Goal: Task Accomplishment & Management: Manage account settings

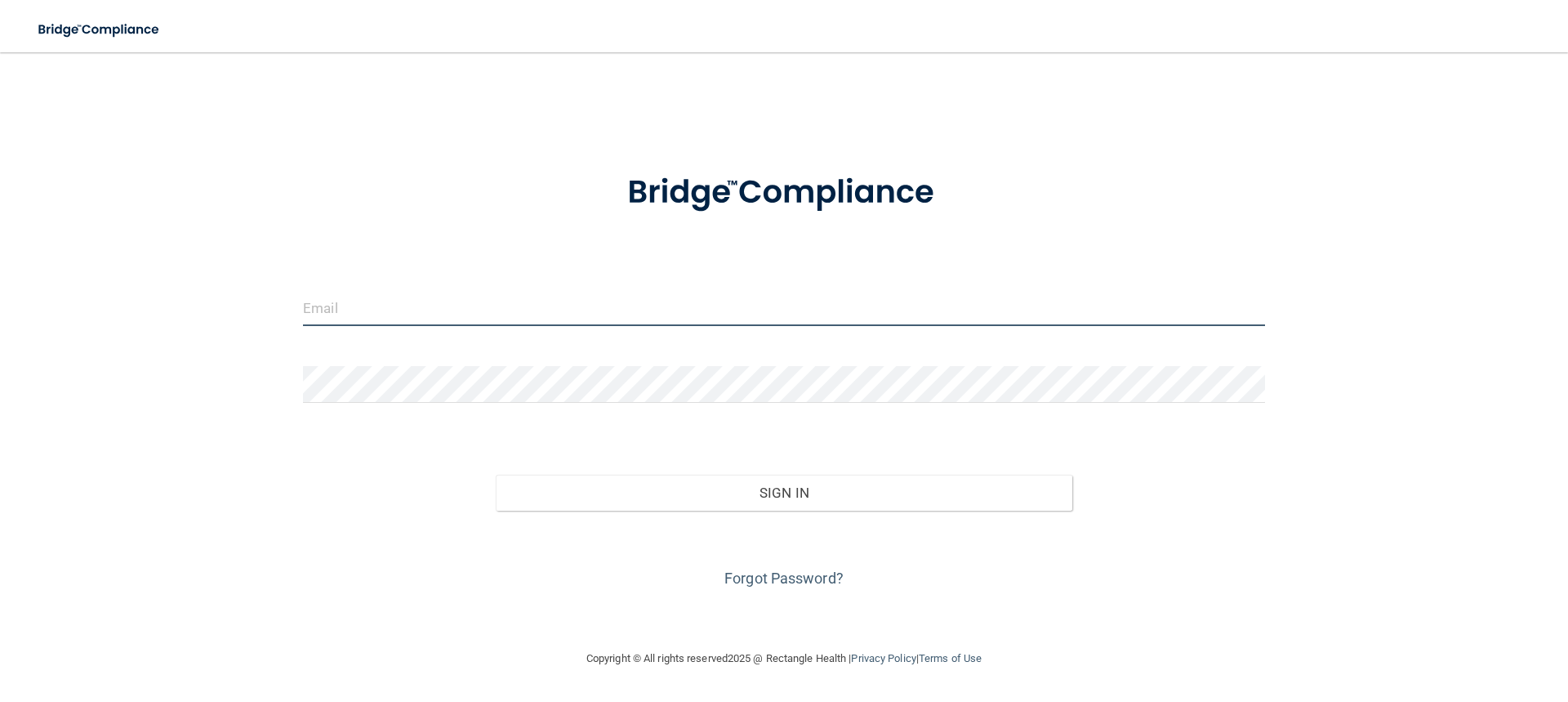
click at [408, 310] on input "email" at bounding box center [784, 307] width 962 height 37
type input "[EMAIL_ADDRESS][DOMAIN_NAME]"
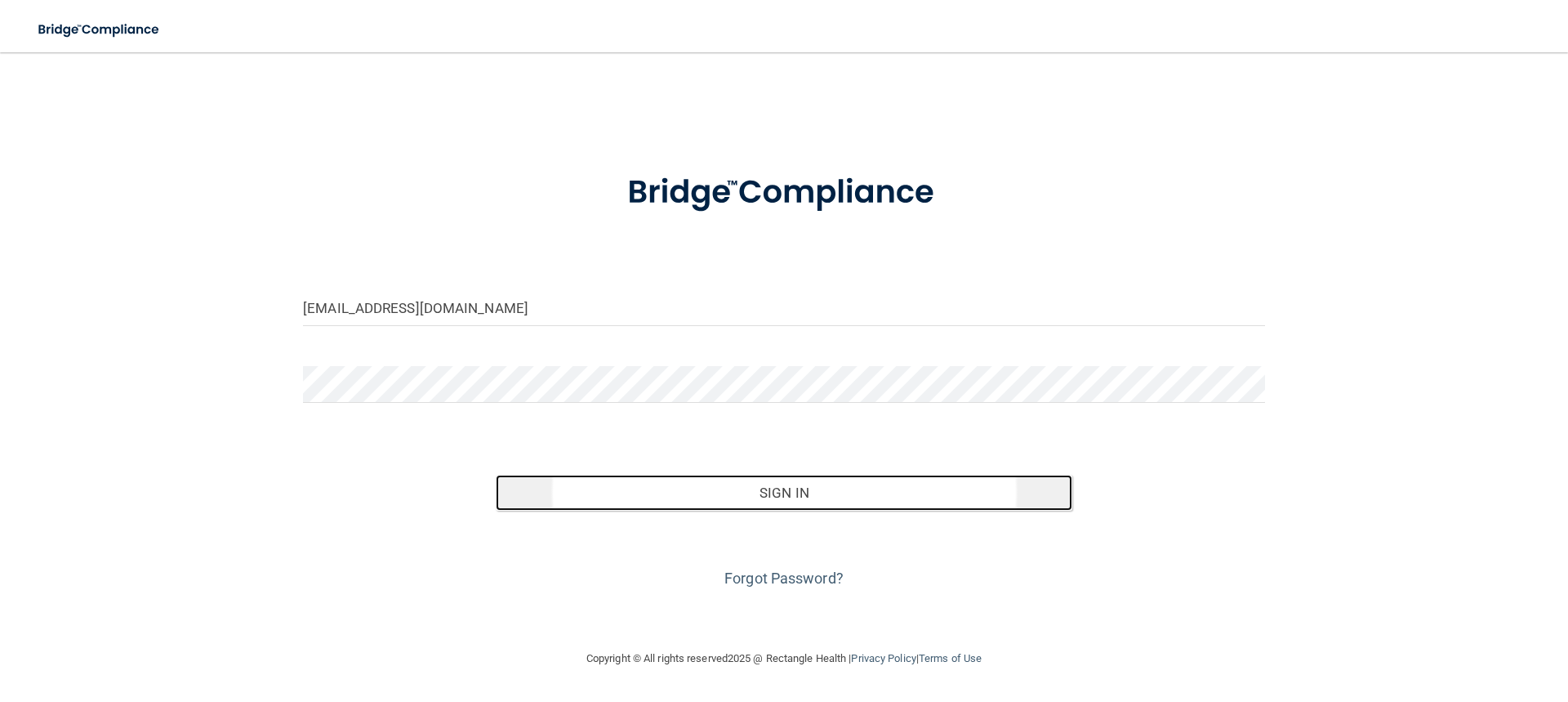
click at [765, 491] on button "Sign In" at bounding box center [785, 493] width 578 height 36
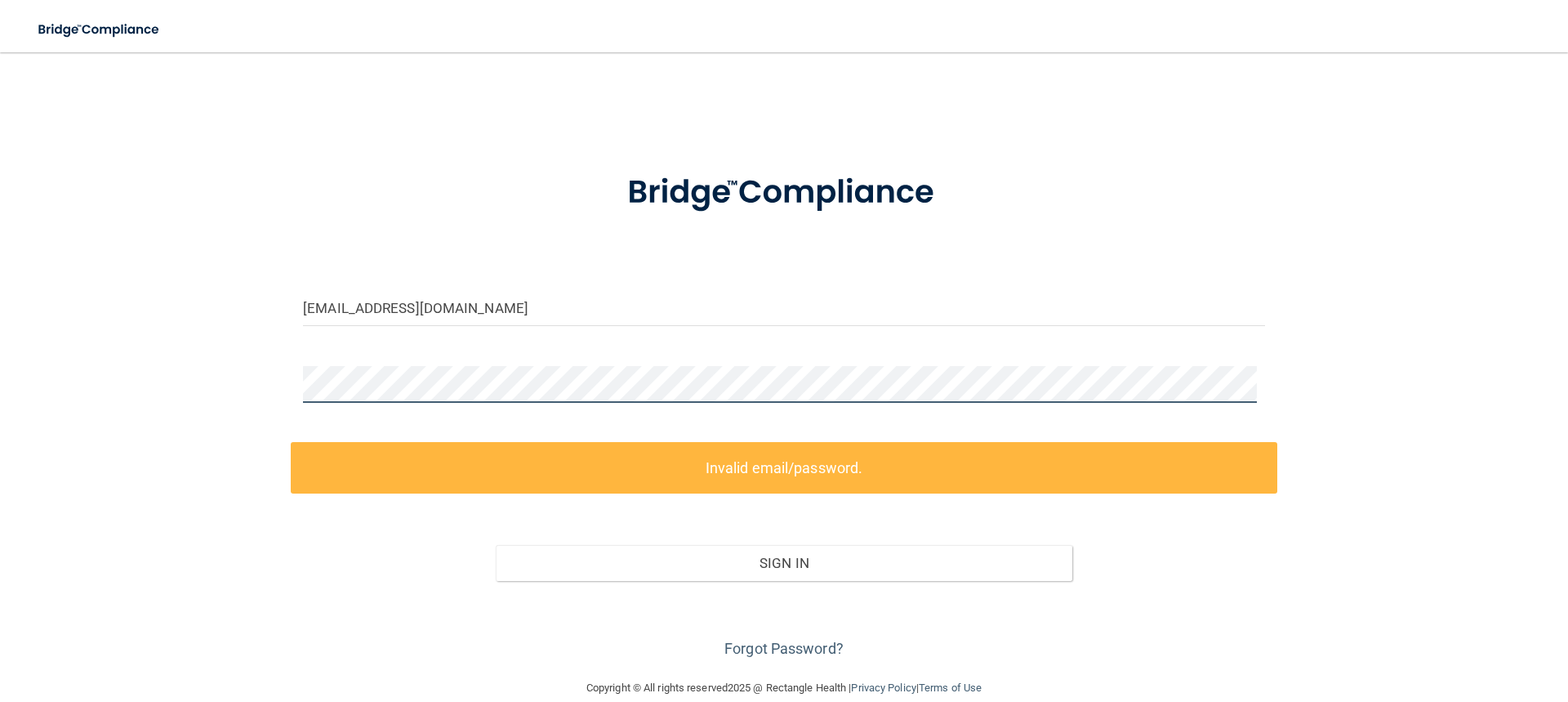
click at [163, 412] on div "[EMAIL_ADDRESS][DOMAIN_NAME] Invalid email/password. You don't have permission …" at bounding box center [784, 365] width 1503 height 593
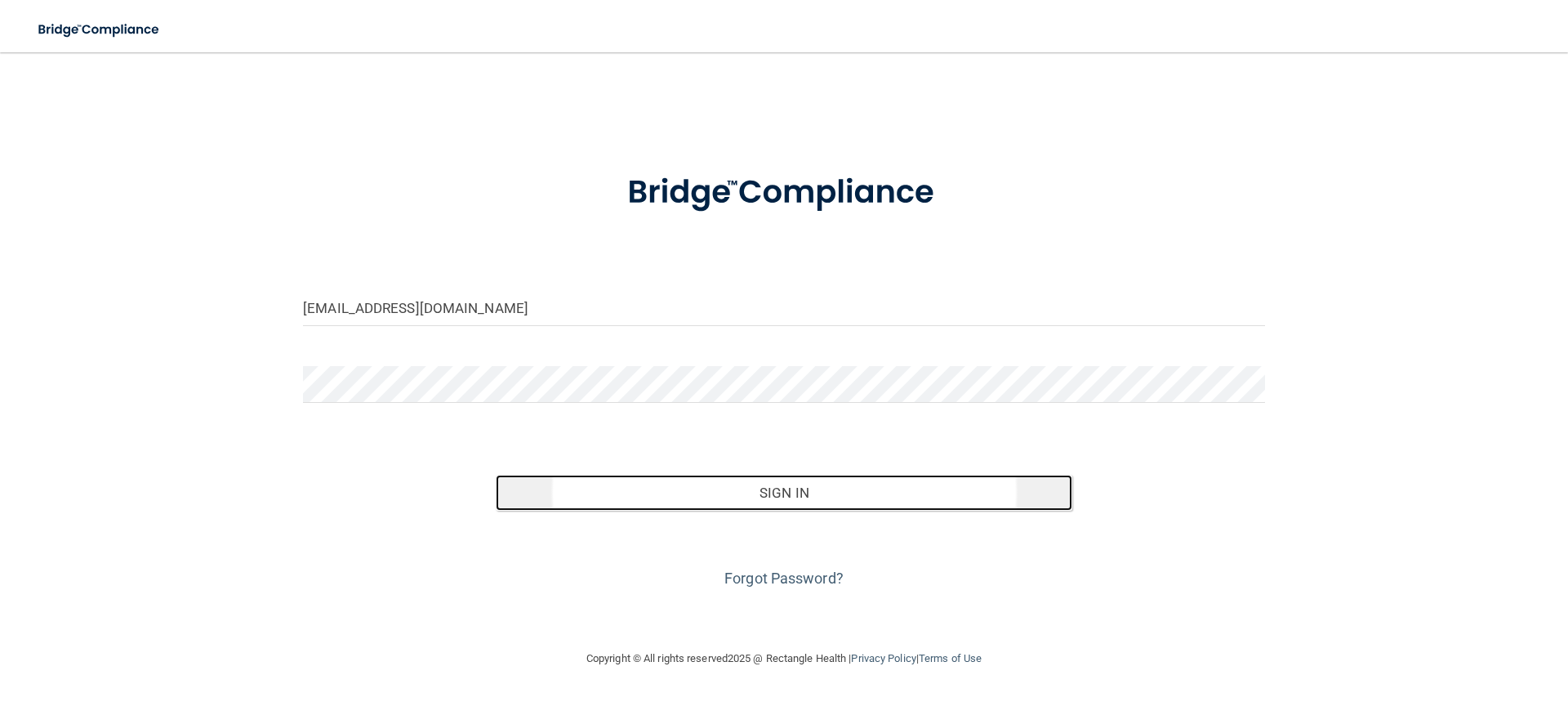
click at [774, 499] on button "Sign In" at bounding box center [785, 493] width 578 height 36
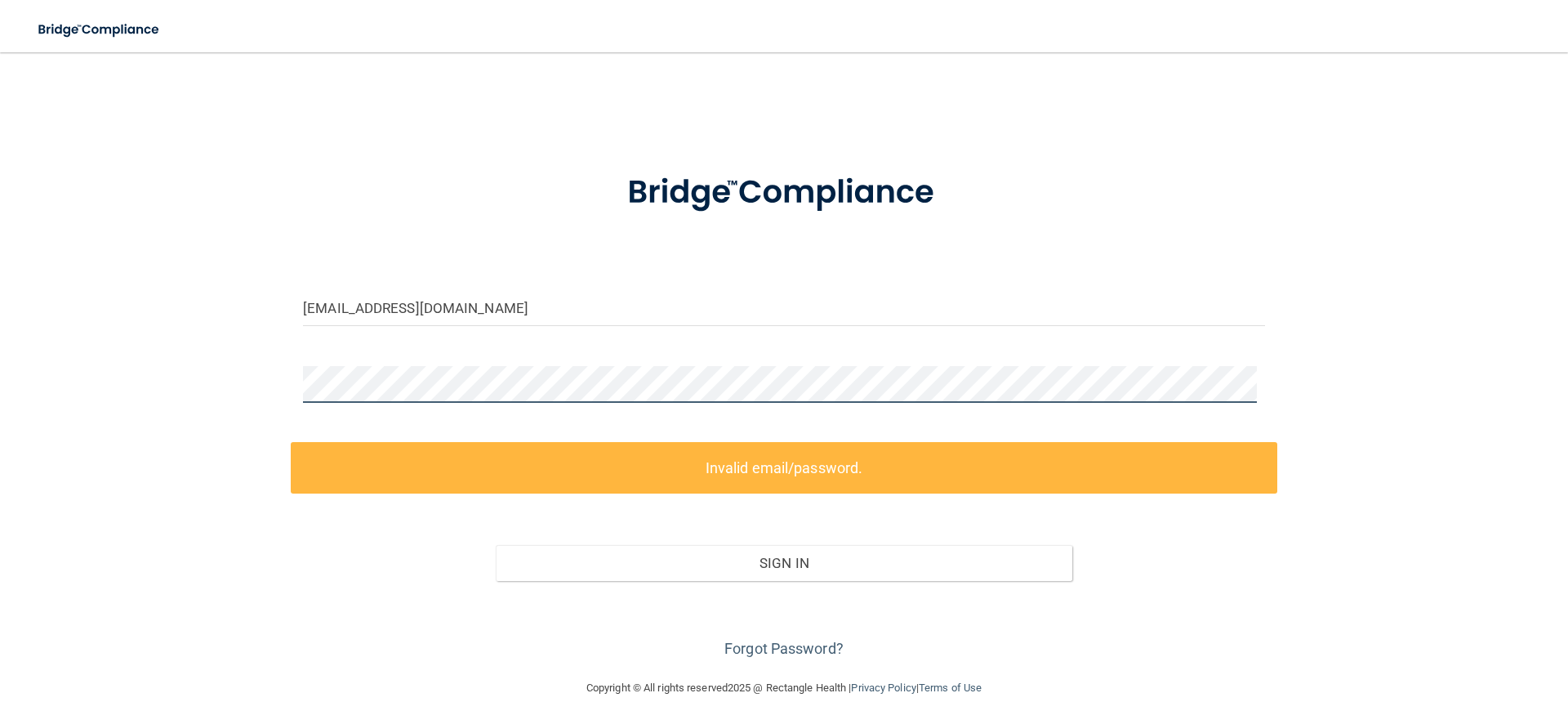
click at [243, 391] on div "[EMAIL_ADDRESS][DOMAIN_NAME] Invalid email/password. You don't have permission …" at bounding box center [784, 365] width 1503 height 593
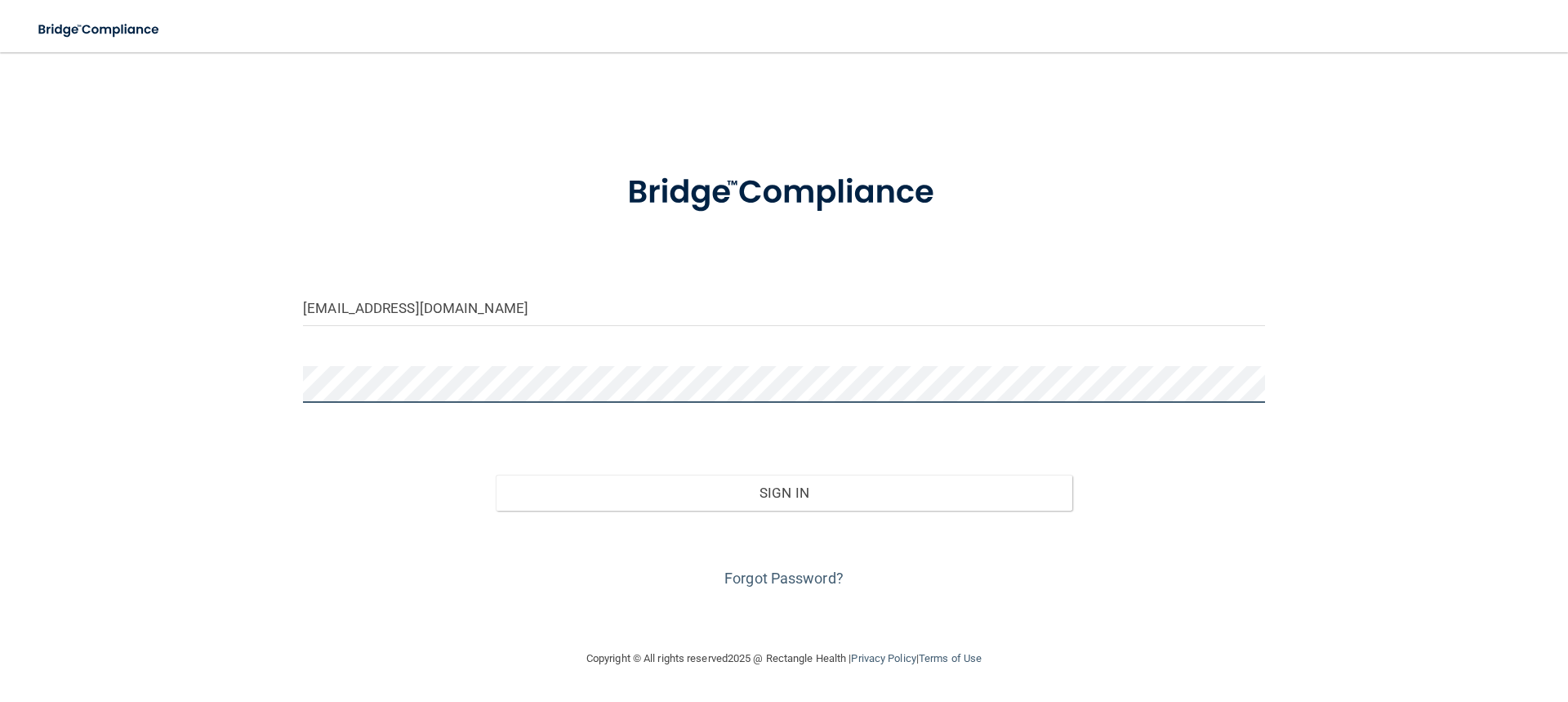
click at [496, 475] on button "Sign In" at bounding box center [785, 493] width 578 height 36
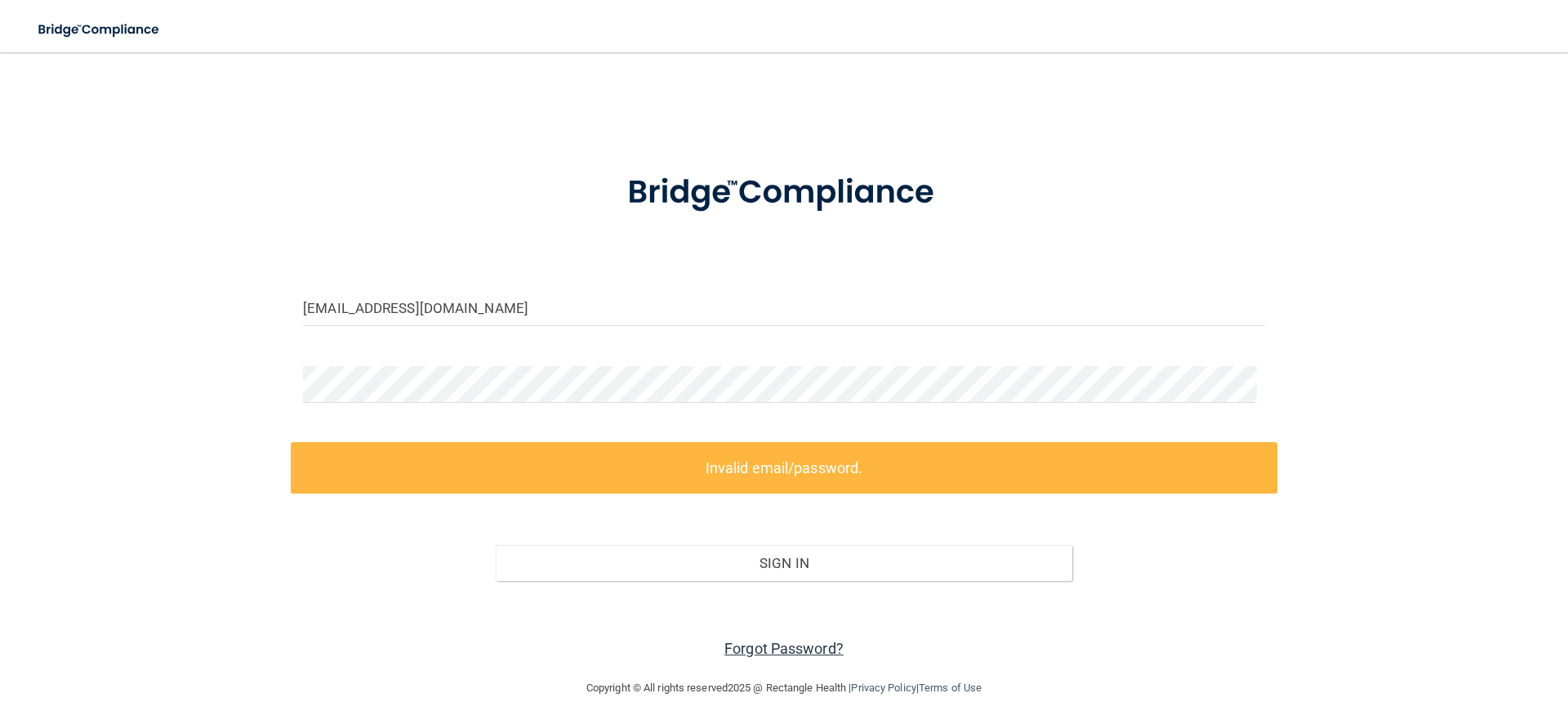
click at [801, 646] on link "Forgot Password?" at bounding box center [784, 648] width 119 height 17
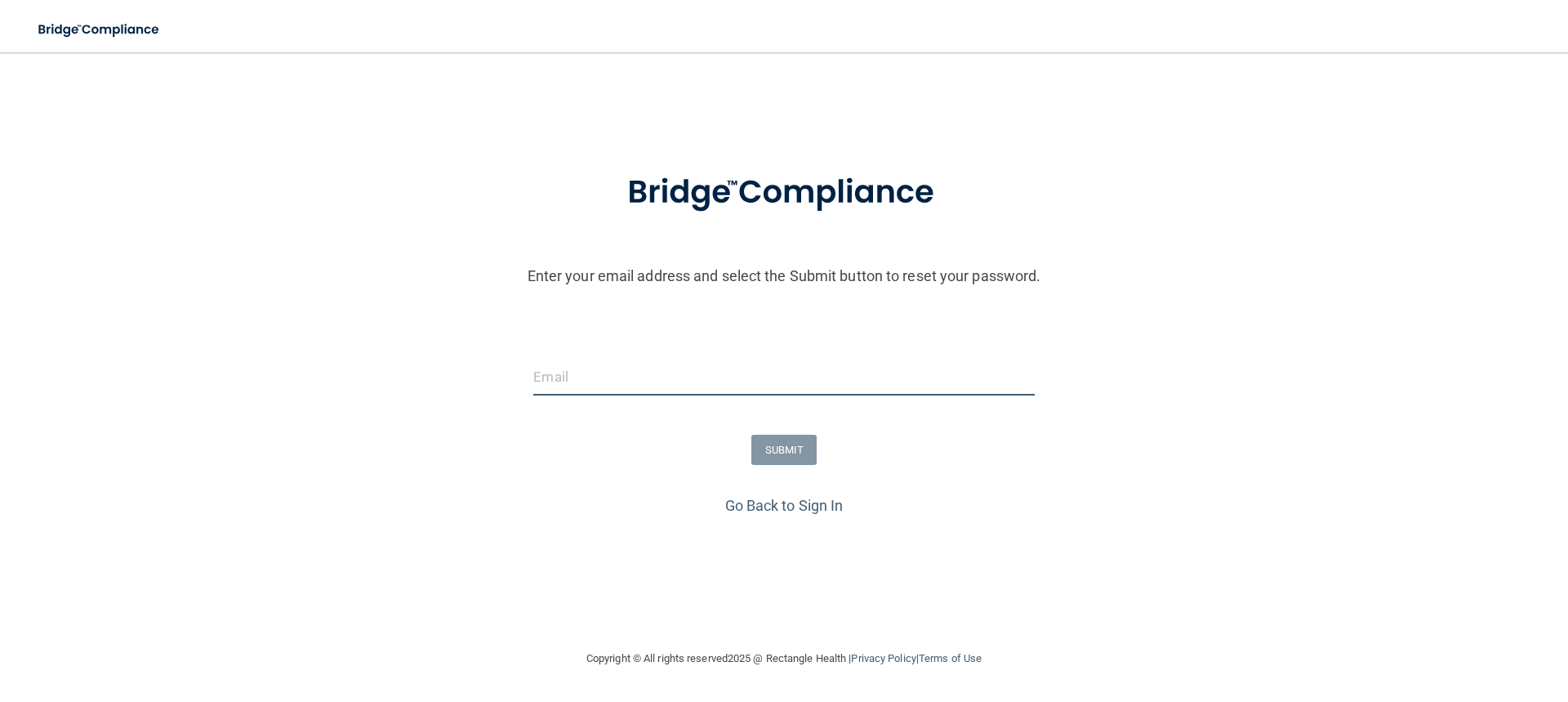
click at [619, 381] on input "email" at bounding box center [783, 377] width 501 height 37
type input "[EMAIL_ADDRESS][DOMAIN_NAME]"
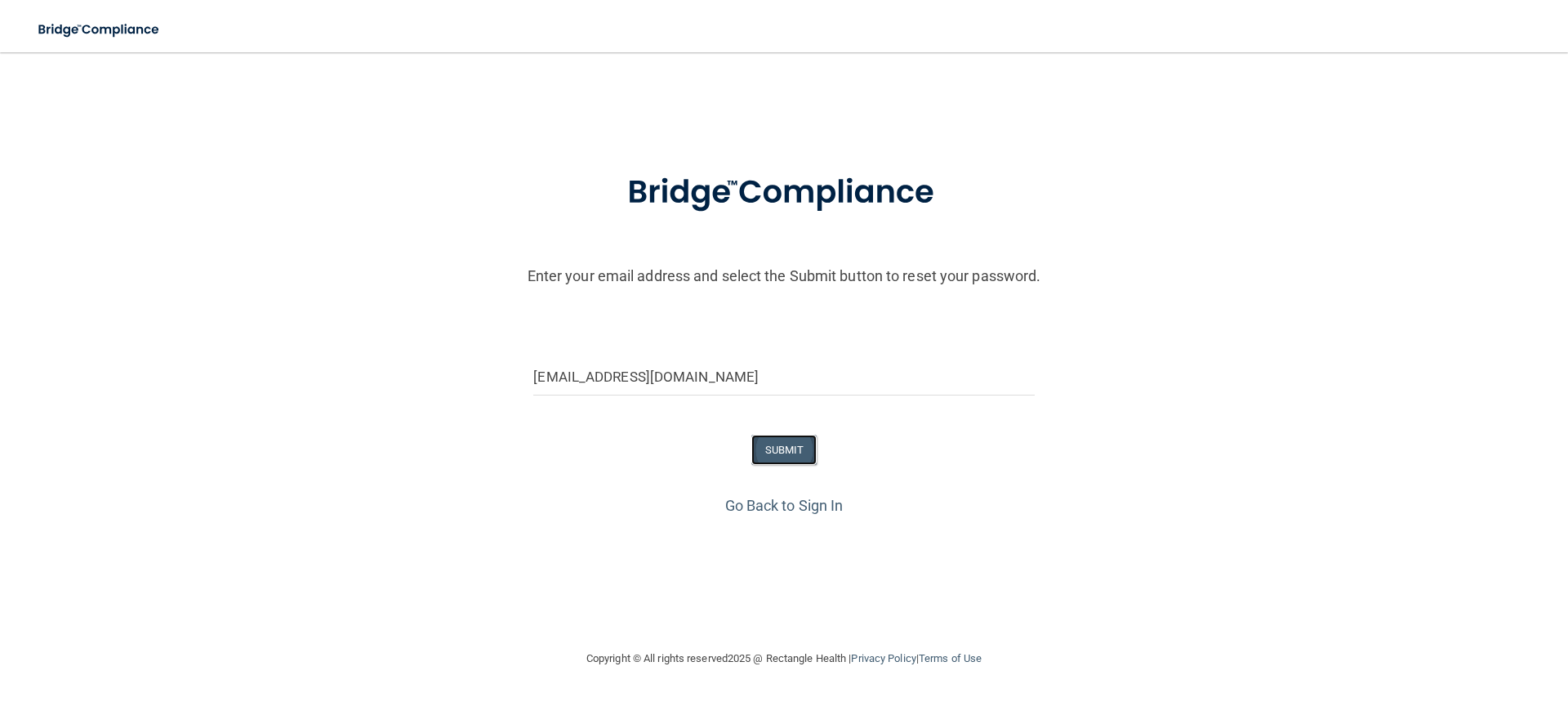
click at [786, 456] on button "SUBMIT" at bounding box center [785, 450] width 66 height 30
